Goal: Task Accomplishment & Management: Complete application form

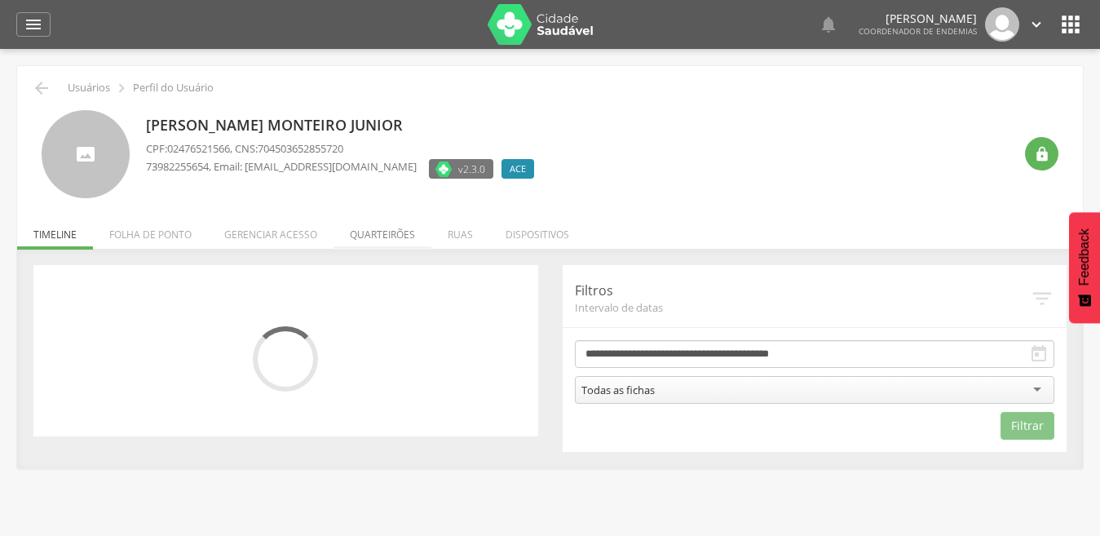
click at [386, 234] on li "Quarteirões" at bounding box center [383, 230] width 98 height 38
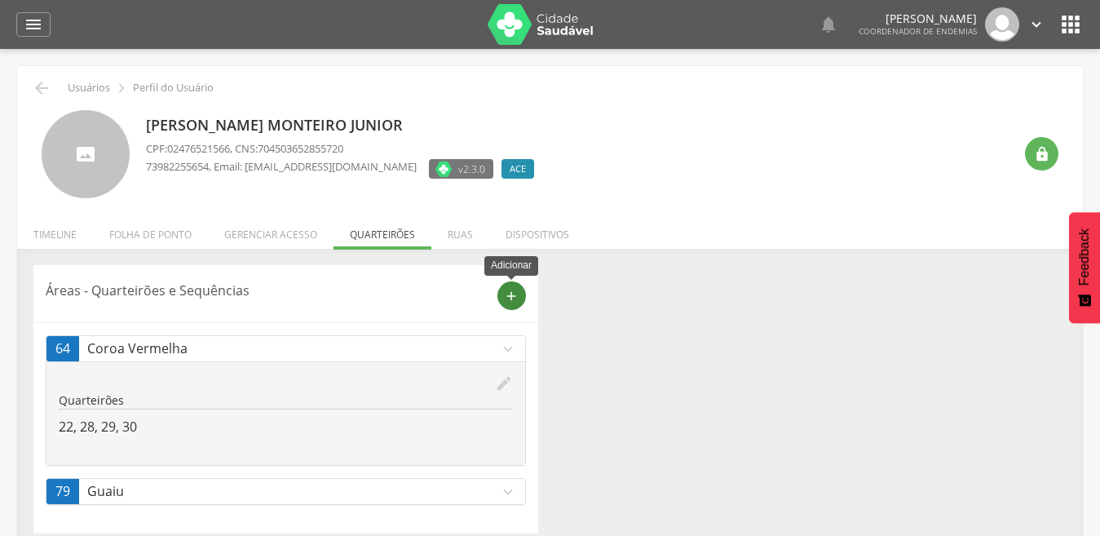
click at [506, 299] on icon "add" at bounding box center [511, 296] width 15 height 15
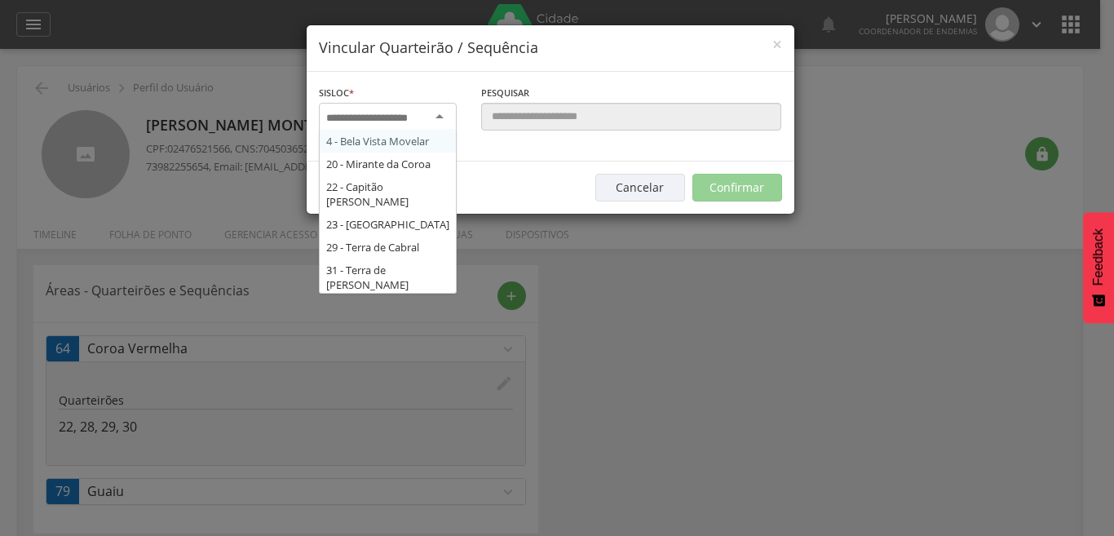
click at [437, 115] on div at bounding box center [388, 117] width 138 height 29
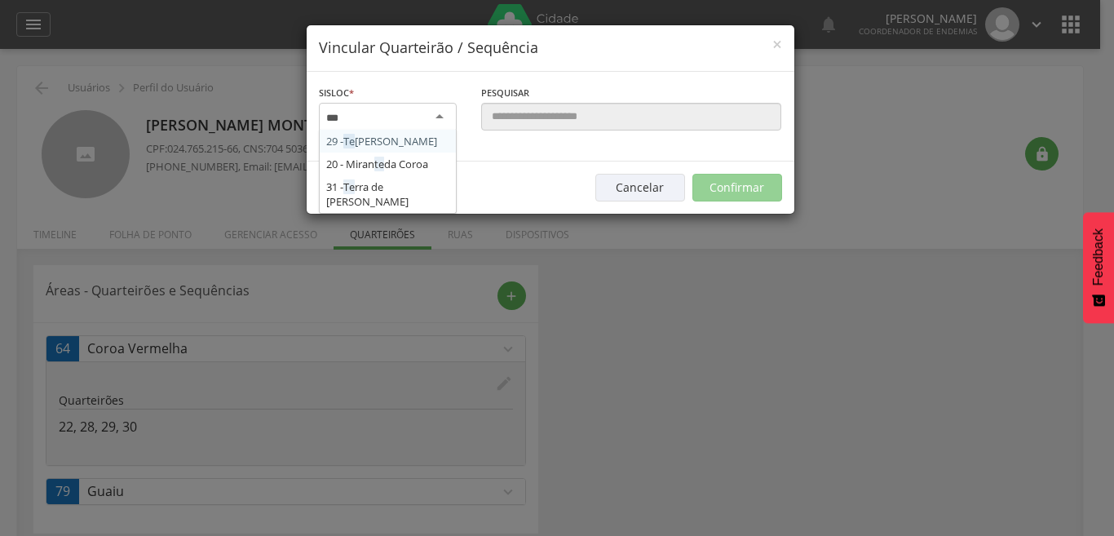
type input "****"
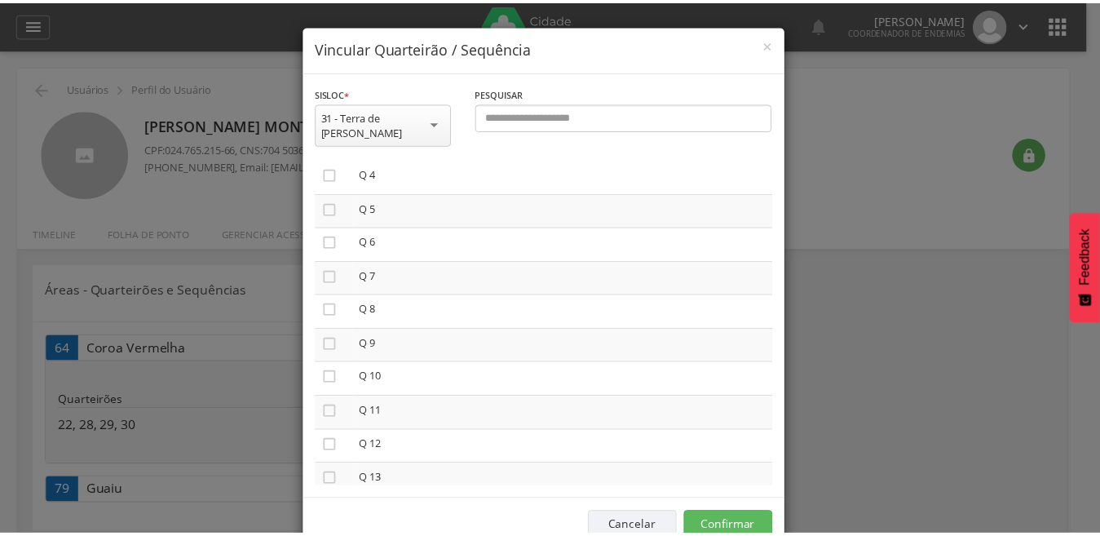
scroll to position [163, 0]
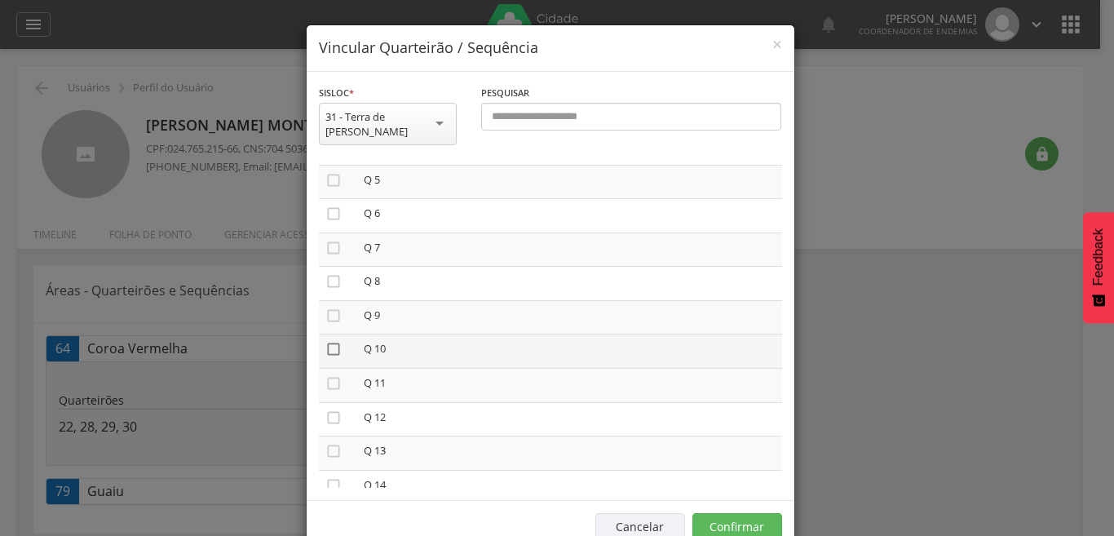
click at [325, 341] on icon "" at bounding box center [333, 349] width 16 height 16
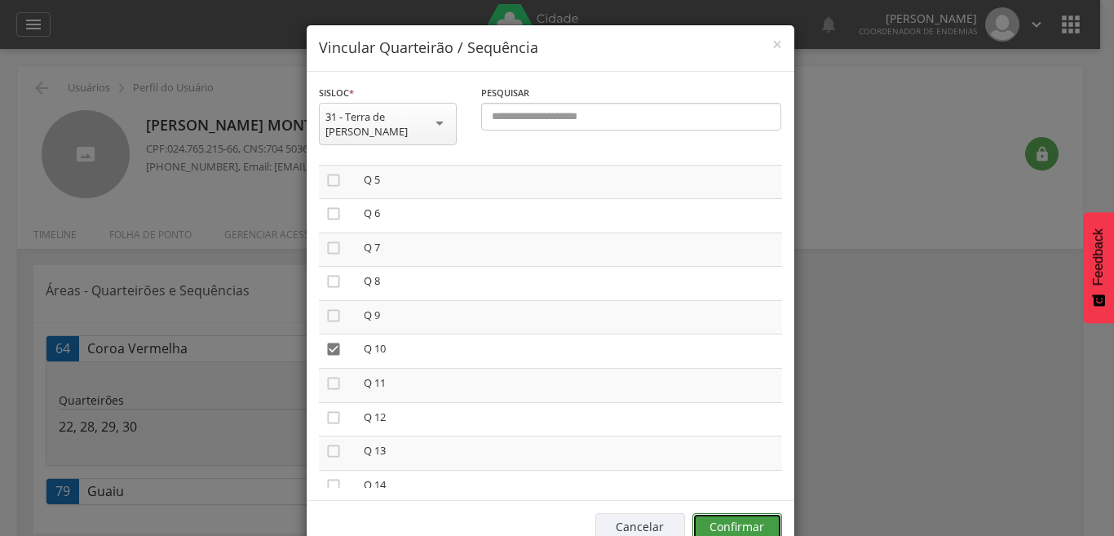
click at [744, 513] on button "Confirmar" at bounding box center [737, 527] width 90 height 28
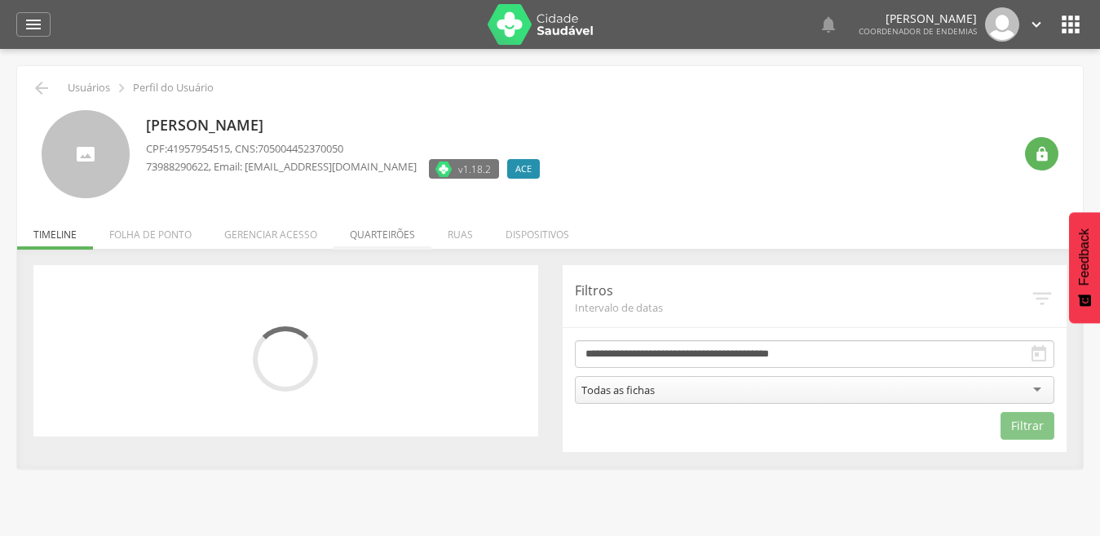
click at [389, 236] on li "Quarteirões" at bounding box center [383, 230] width 98 height 38
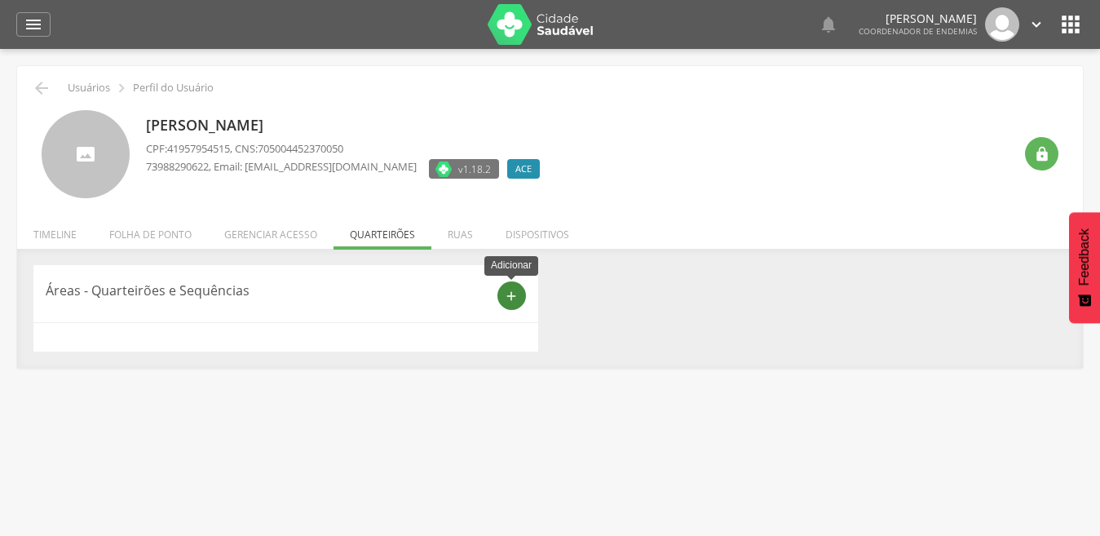
click at [512, 295] on icon "add" at bounding box center [511, 296] width 15 height 15
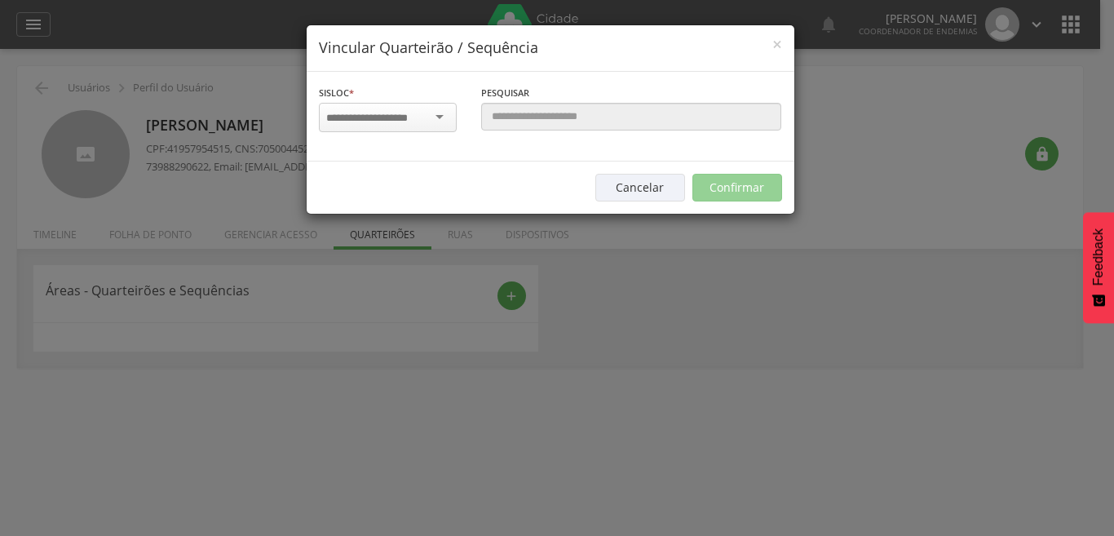
click at [437, 117] on div at bounding box center [388, 117] width 138 height 29
type input "*****"
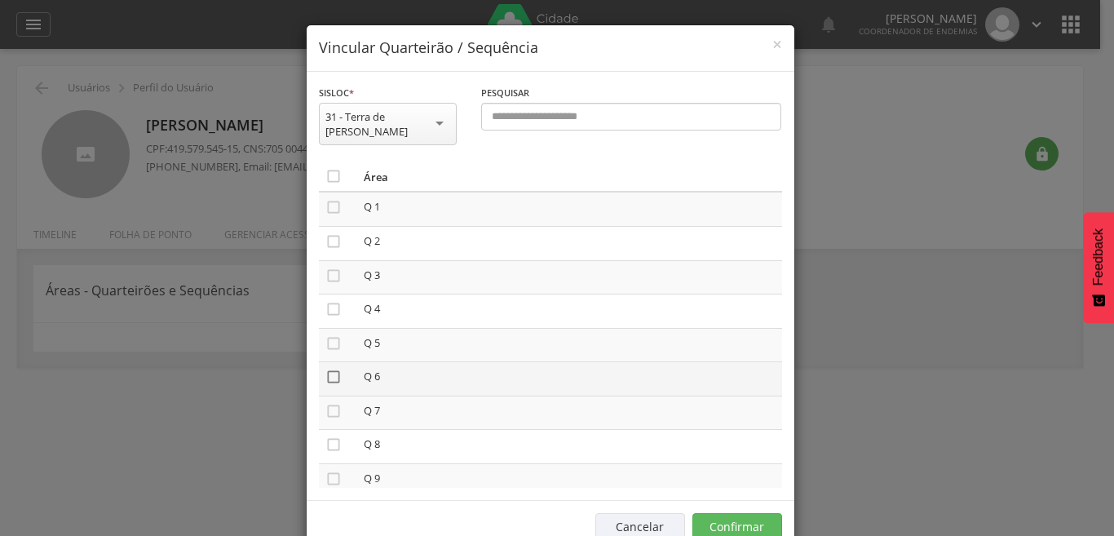
click at [325, 369] on icon "" at bounding box center [333, 377] width 16 height 16
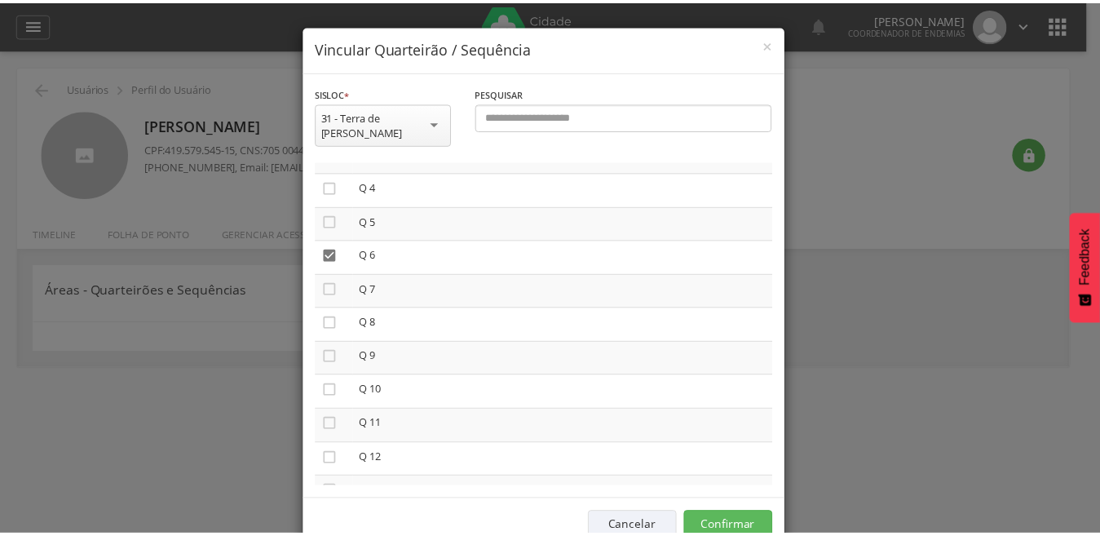
scroll to position [130, 0]
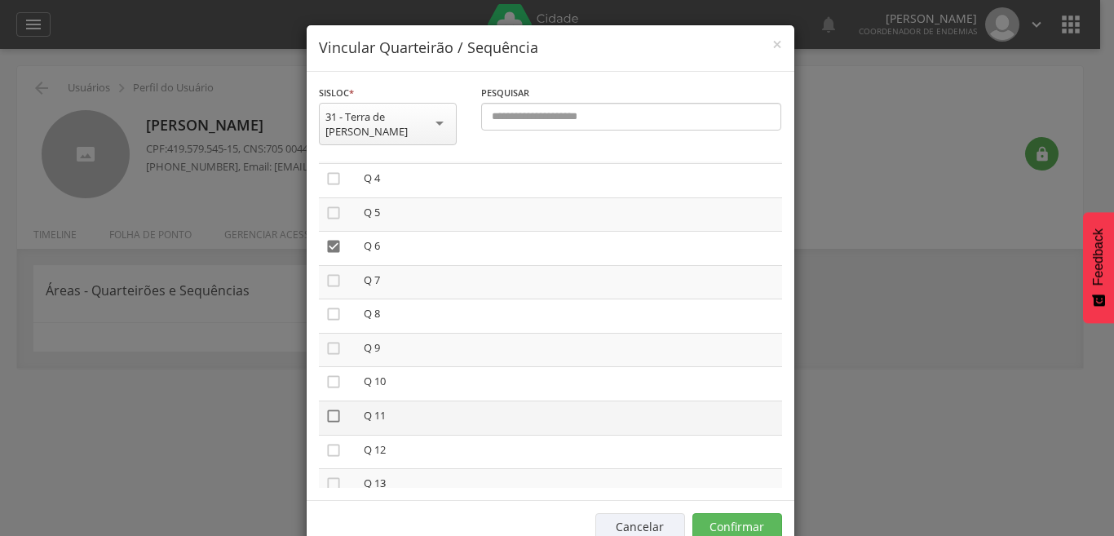
click at [325, 408] on icon "" at bounding box center [333, 416] width 16 height 16
click at [753, 513] on button "Confirmar" at bounding box center [737, 527] width 90 height 28
